Goal: Navigation & Orientation: Find specific page/section

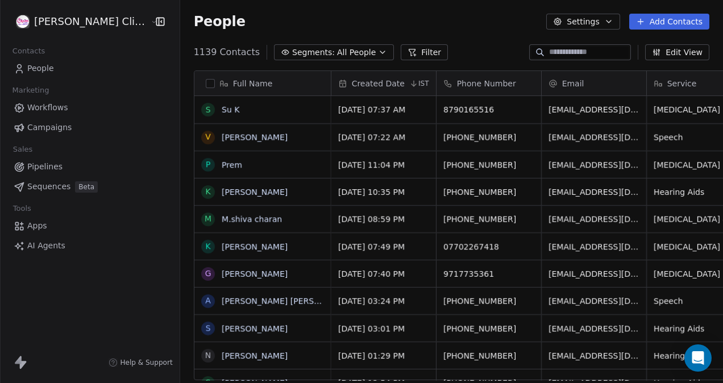
scroll to position [328, 561]
